Goal: Task Accomplishment & Management: Manage account settings

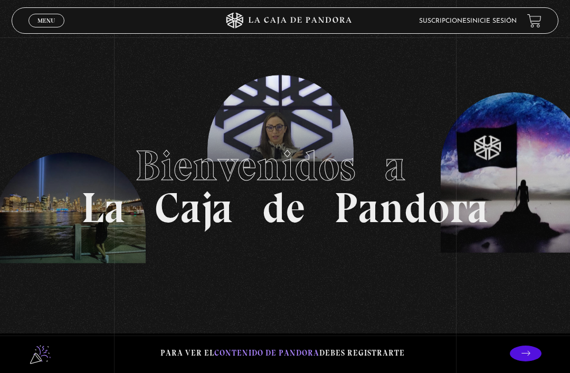
click at [44, 22] on span "Menu" at bounding box center [45, 20] width 17 height 6
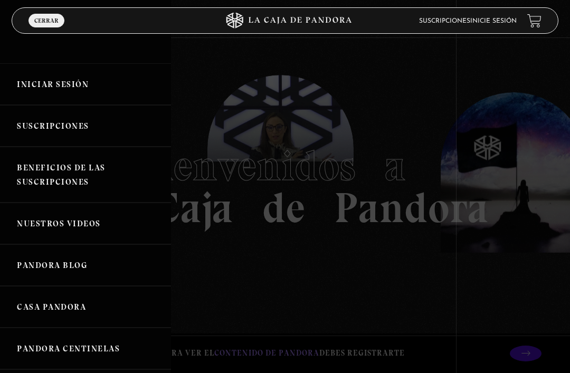
click at [43, 86] on link "Iniciar Sesión" at bounding box center [85, 84] width 171 height 42
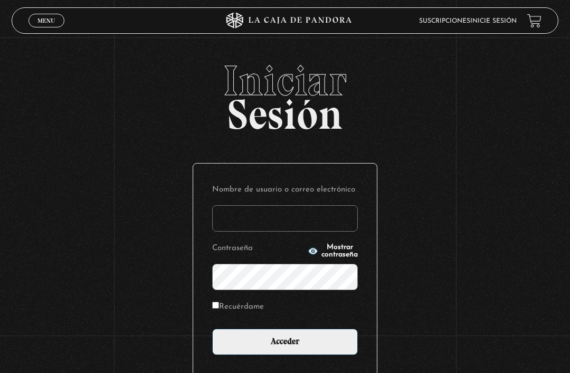
type input "atsc.global"
click at [285, 347] on input "Acceder" at bounding box center [285, 342] width 146 height 26
click at [311, 334] on input "Acceder" at bounding box center [285, 342] width 146 height 26
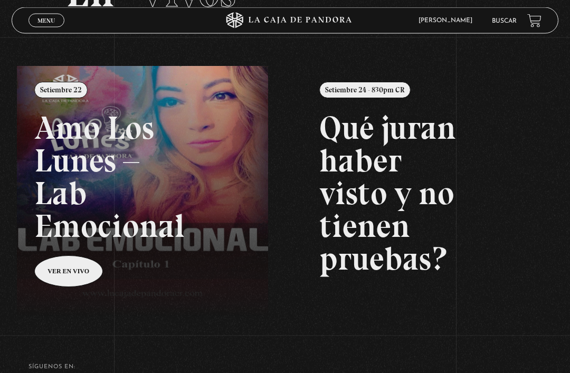
scroll to position [94, 0]
